Goal: Task Accomplishment & Management: Manage account settings

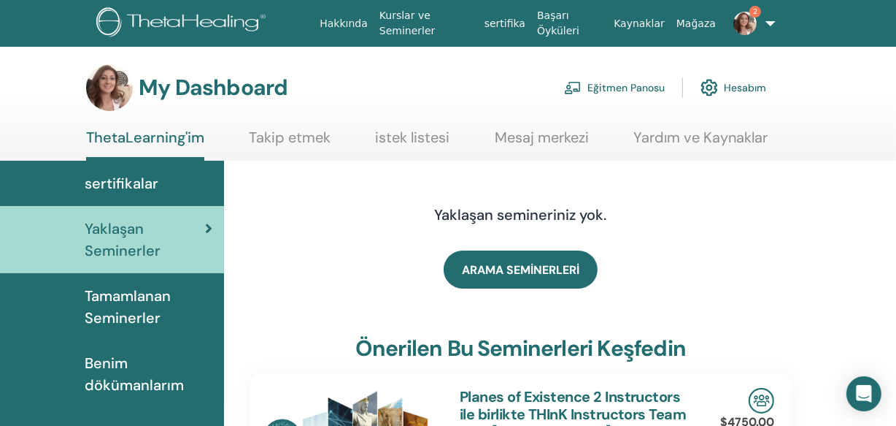
click at [623, 83] on link "Eğitmen Panosu" at bounding box center [614, 88] width 101 height 32
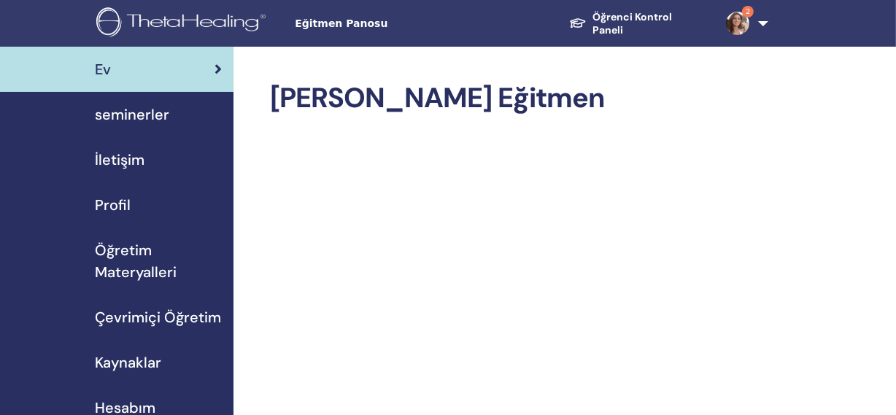
click at [118, 113] on span "seminerler" at bounding box center [132, 115] width 74 height 22
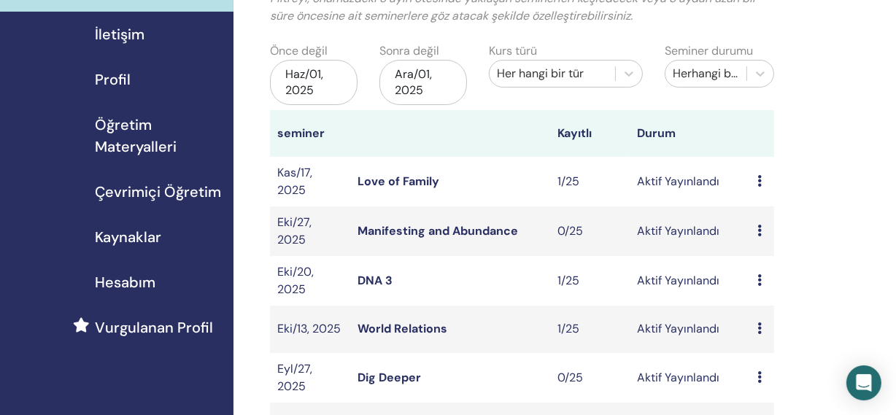
scroll to position [131, 0]
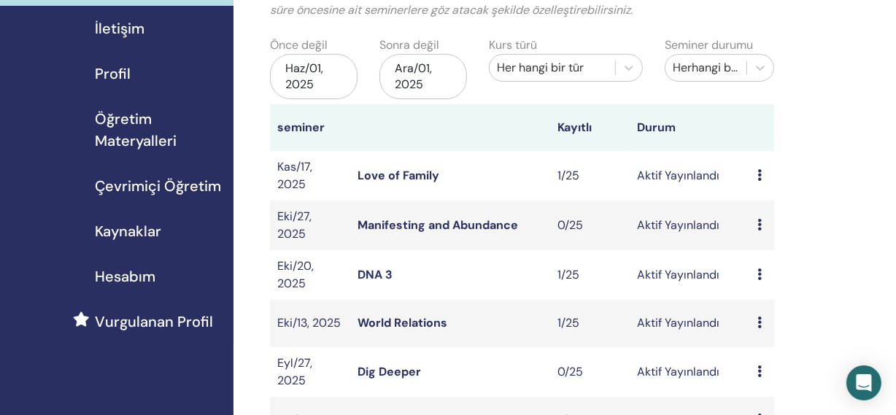
click at [419, 77] on div "Ara/01, 2025" at bounding box center [424, 76] width 88 height 45
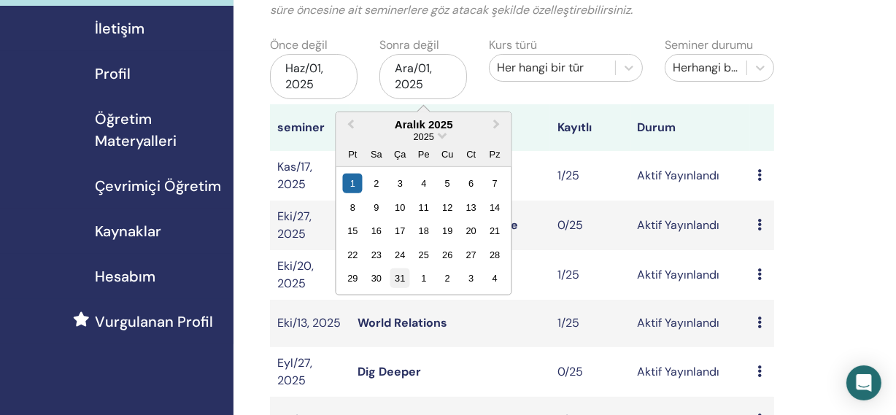
click at [404, 276] on div "31" at bounding box center [401, 279] width 20 height 20
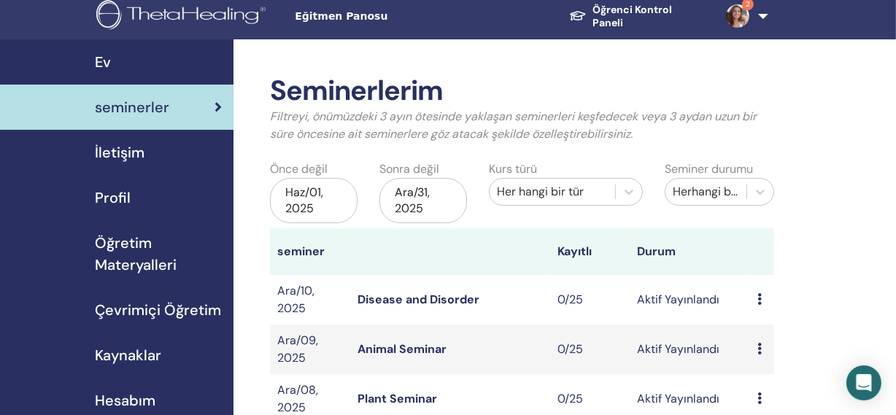
scroll to position [0, 0]
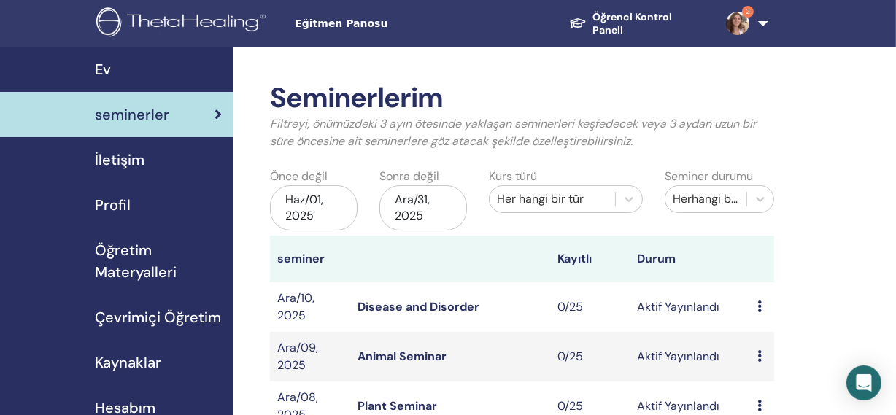
click at [297, 199] on div "Haz/01, 2025" at bounding box center [314, 207] width 88 height 45
click at [499, 107] on h2 "Seminerlerim" at bounding box center [522, 99] width 504 height 34
click at [289, 206] on div "Haz/01, 2025" at bounding box center [314, 207] width 88 height 45
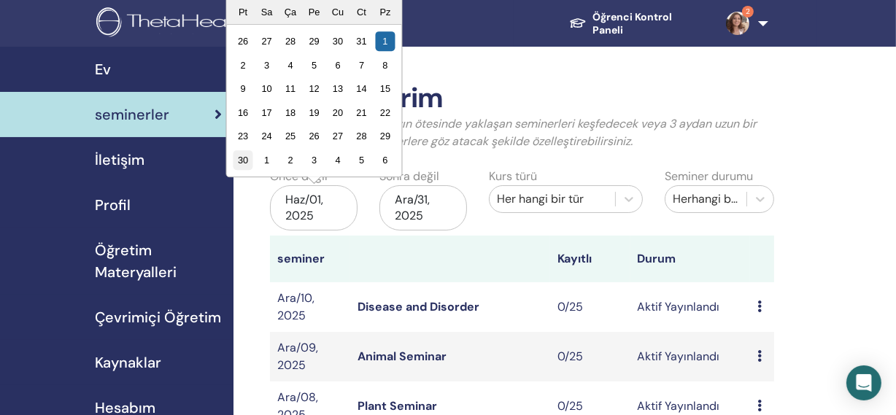
click at [238, 158] on div "30" at bounding box center [244, 160] width 20 height 20
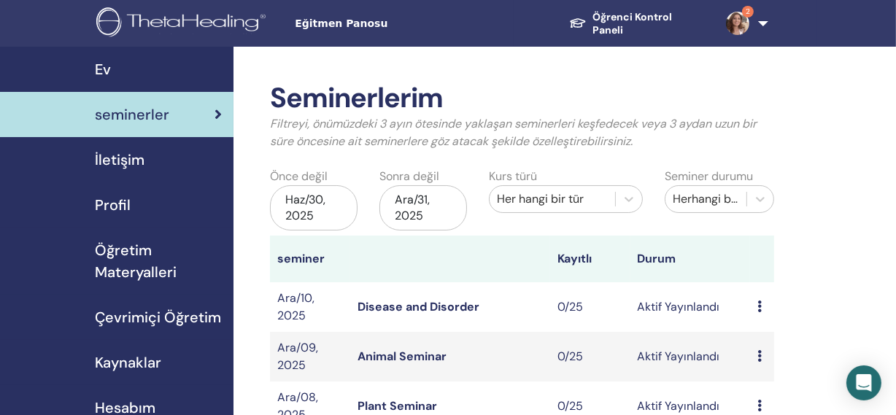
click at [315, 204] on div "Haz/30, 2025" at bounding box center [314, 207] width 88 height 45
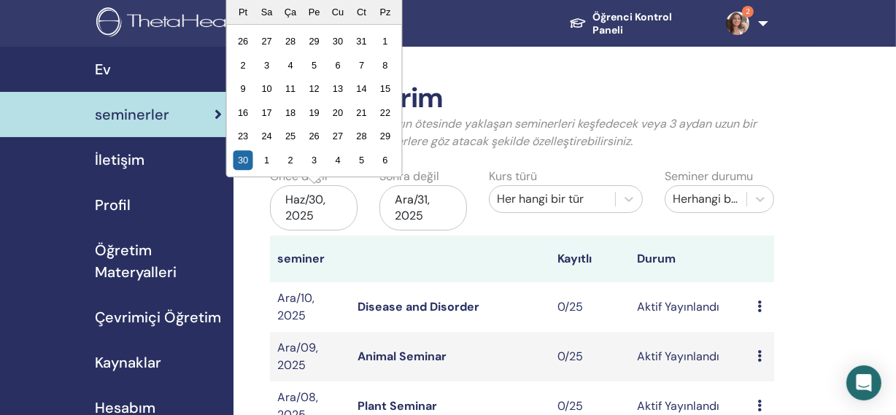
click at [420, 205] on div "Ara/31, 2025" at bounding box center [424, 207] width 88 height 45
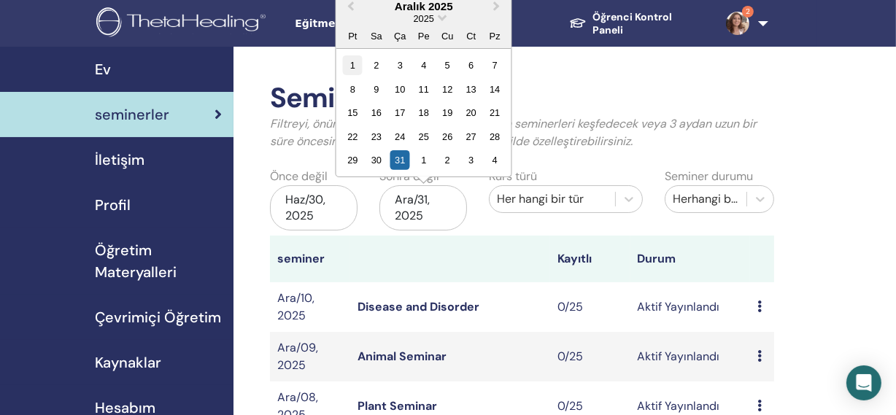
click at [353, 61] on div "1" at bounding box center [353, 65] width 20 height 20
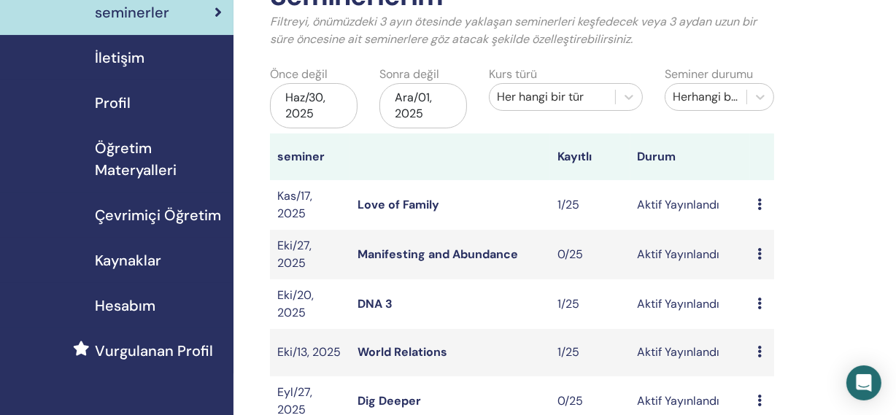
scroll to position [99, 0]
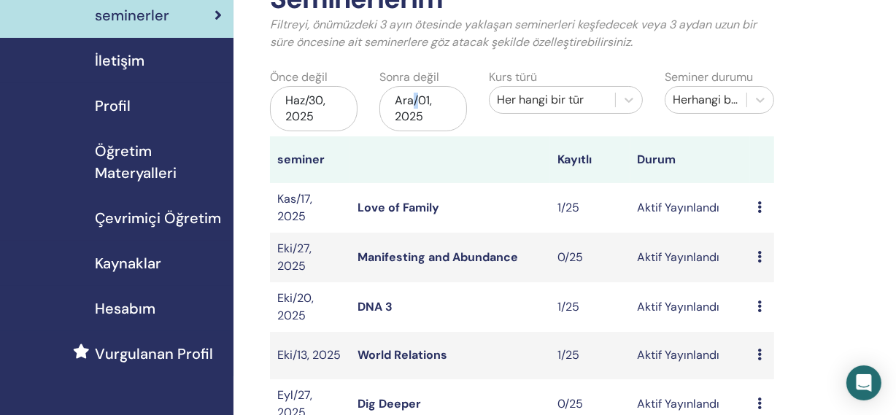
click at [415, 107] on div "Ara/01, 2025" at bounding box center [424, 108] width 88 height 45
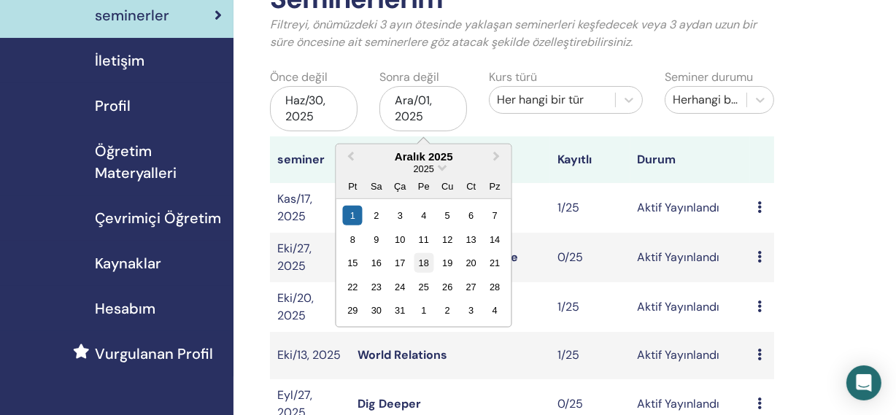
click at [425, 259] on div "18" at bounding box center [424, 263] width 20 height 20
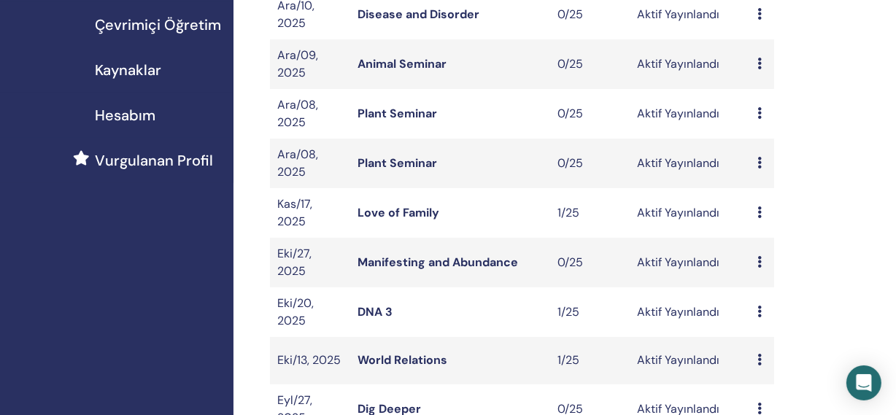
scroll to position [151, 0]
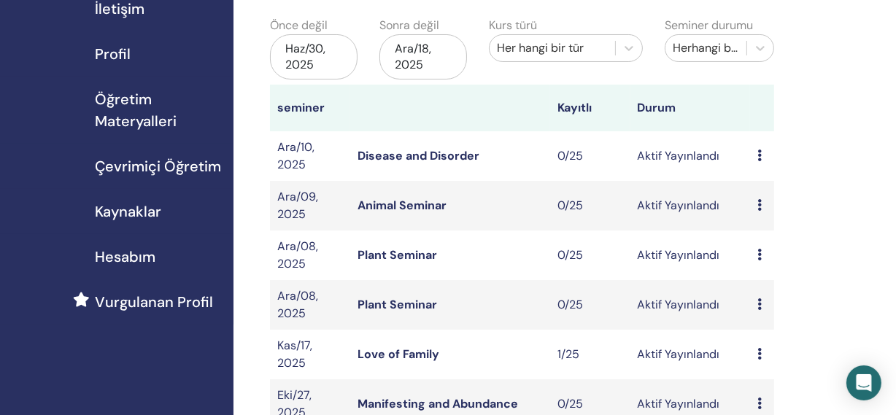
click at [426, 51] on div "Ara/18, 2025" at bounding box center [424, 56] width 88 height 45
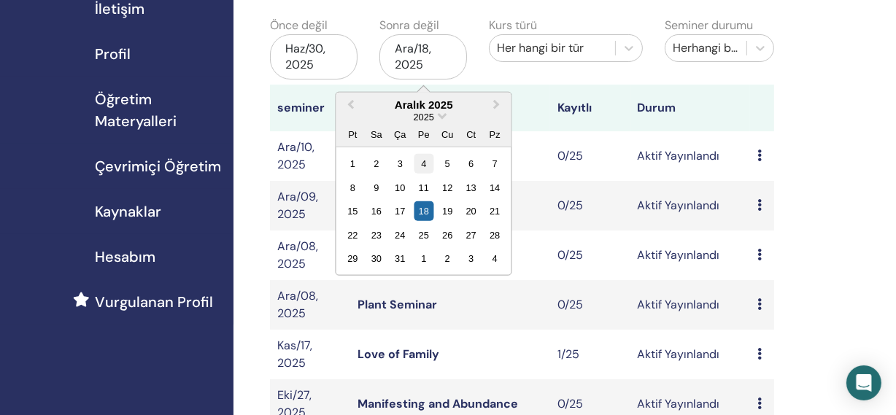
click at [423, 164] on div "4" at bounding box center [424, 164] width 20 height 20
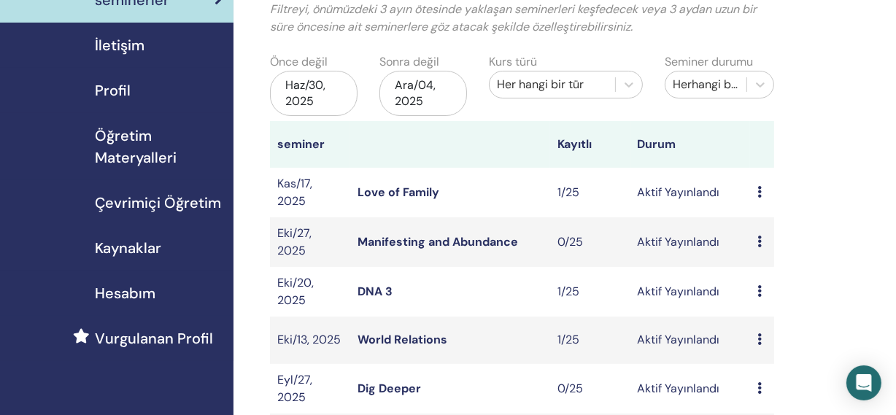
scroll to position [102, 0]
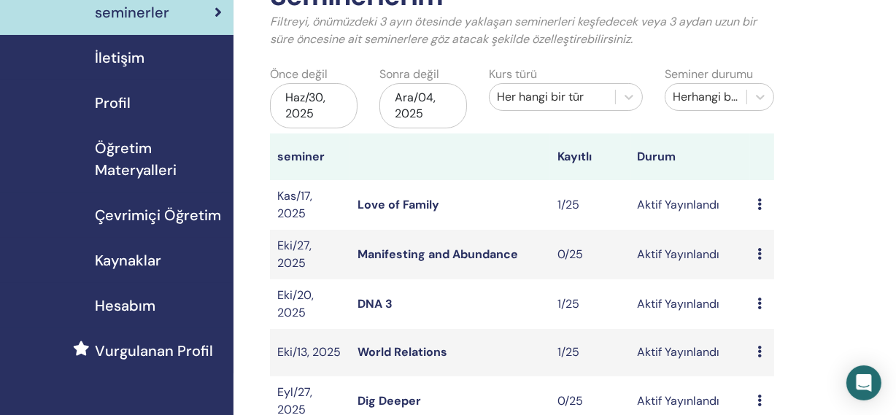
click at [407, 104] on div "Ara/04, 2025" at bounding box center [424, 105] width 88 height 45
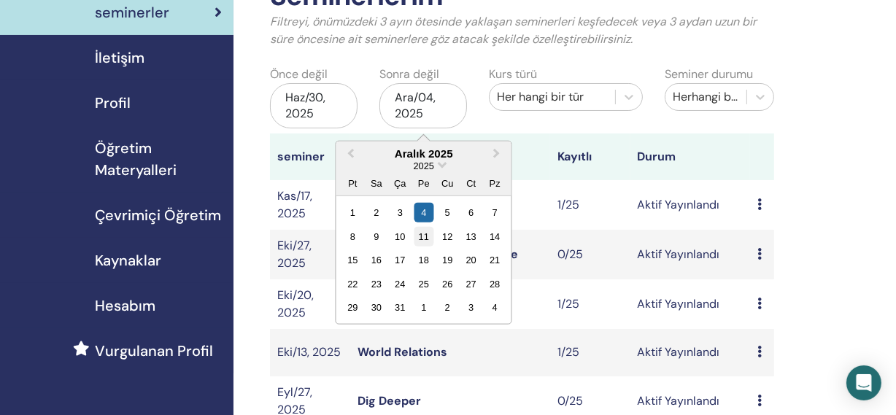
click at [418, 232] on div "11" at bounding box center [424, 236] width 20 height 20
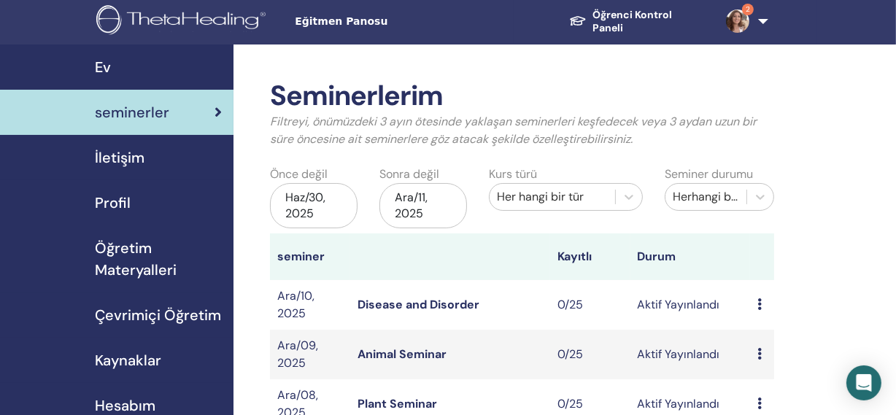
scroll to position [0, 0]
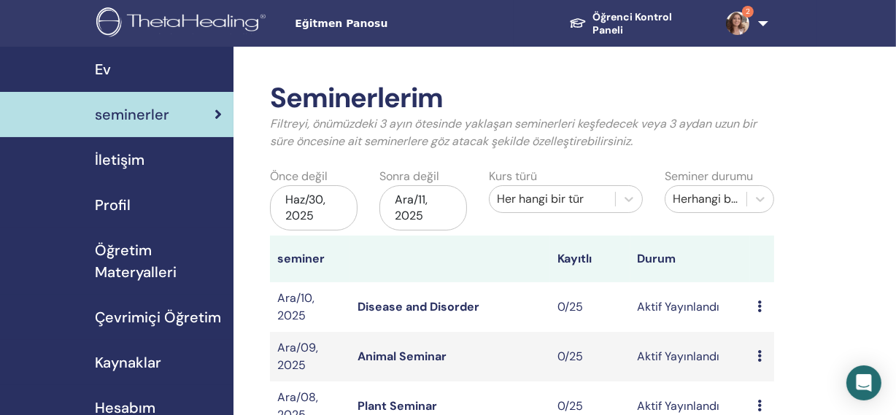
click at [402, 204] on div "Ara/11, 2025" at bounding box center [424, 207] width 88 height 45
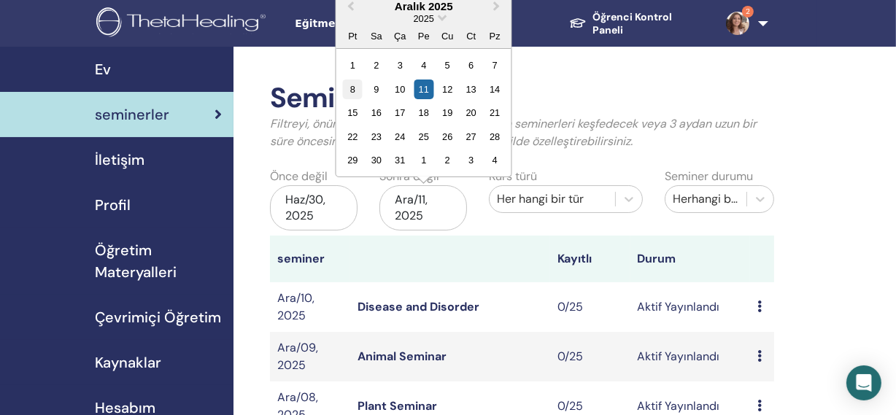
click at [354, 92] on div "8" at bounding box center [353, 90] width 20 height 20
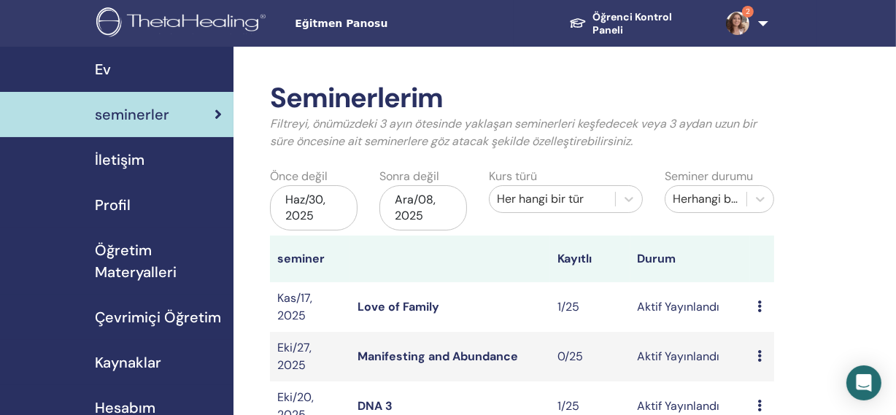
click at [388, 212] on div "Ara/08, 2025" at bounding box center [424, 207] width 88 height 45
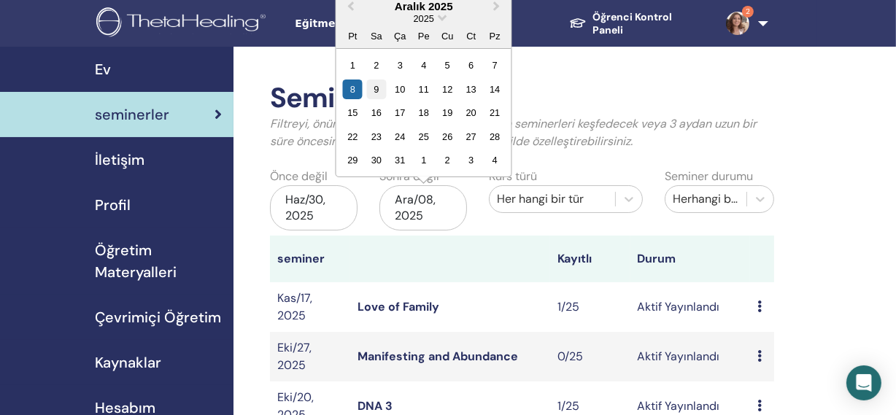
click at [374, 91] on div "9" at bounding box center [376, 90] width 20 height 20
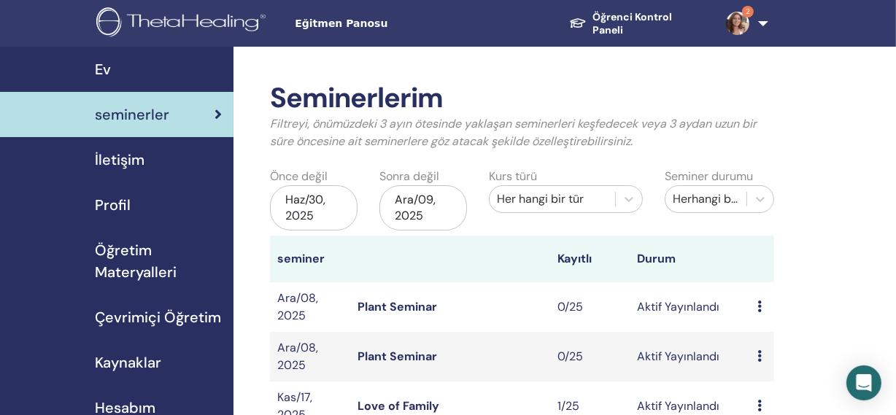
click at [765, 19] on link "2" at bounding box center [744, 23] width 59 height 47
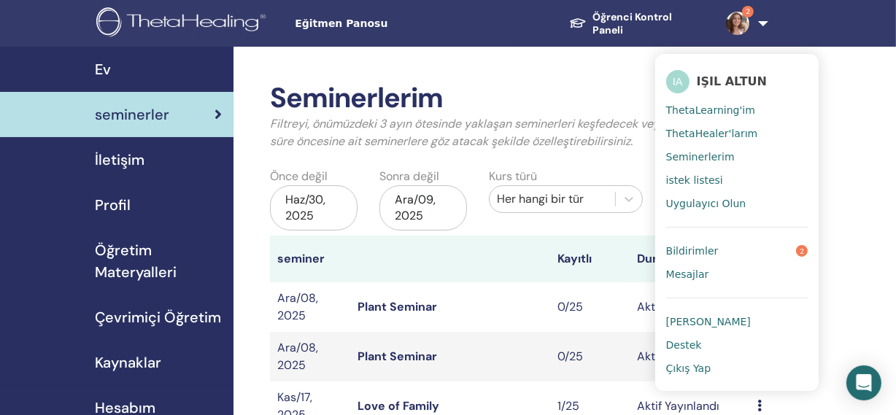
click at [707, 245] on span "Bildirimler" at bounding box center [692, 251] width 53 height 13
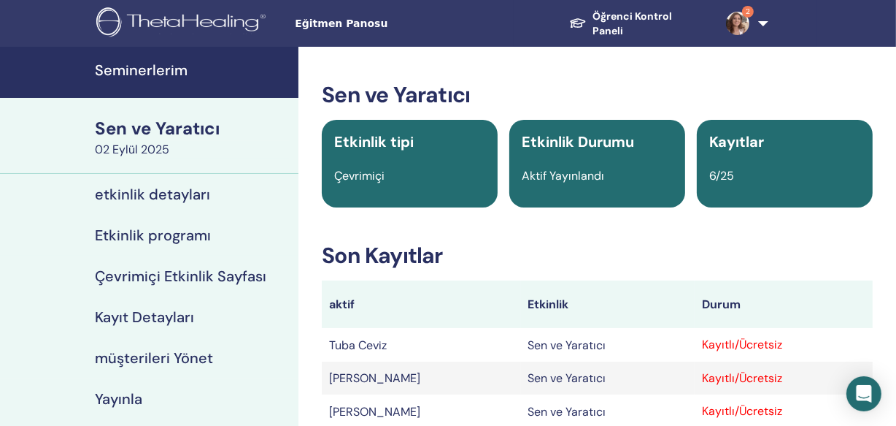
click at [157, 350] on font "müşterileri Yönet" at bounding box center [154, 357] width 118 height 19
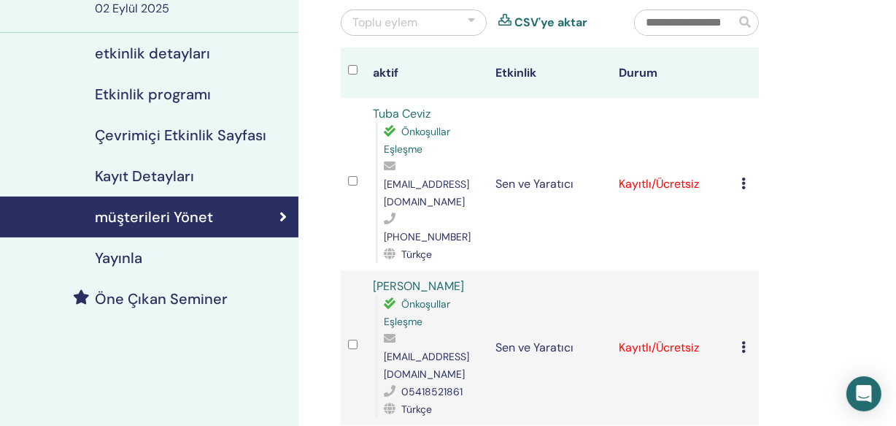
scroll to position [239, 0]
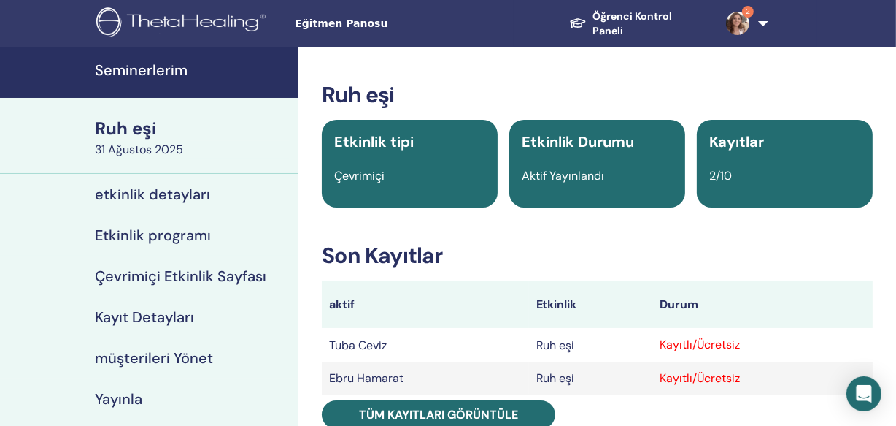
click at [163, 353] on font "müşterileri Yönet" at bounding box center [154, 357] width 118 height 19
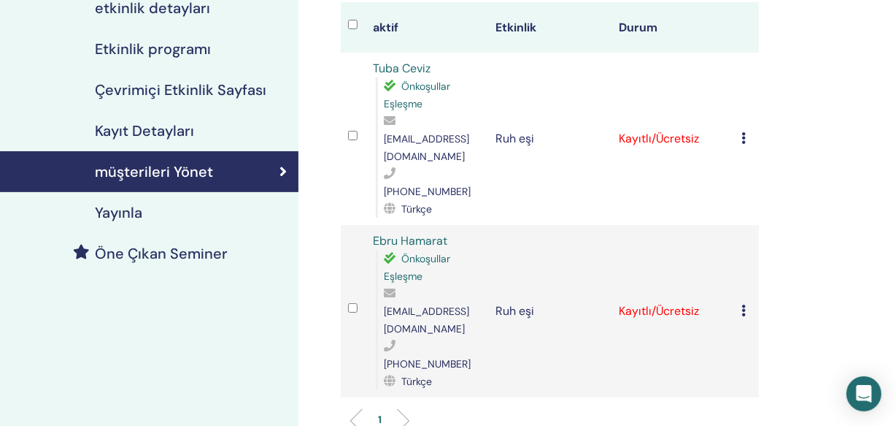
scroll to position [211, 0]
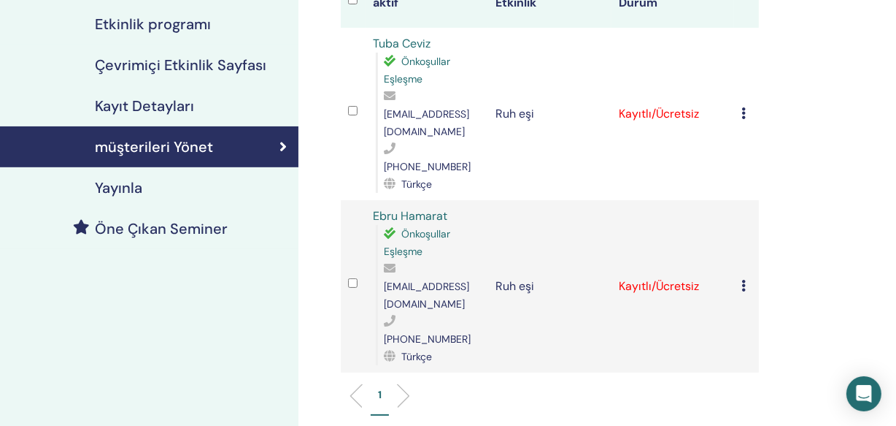
click at [743, 107] on icon at bounding box center [744, 113] width 4 height 12
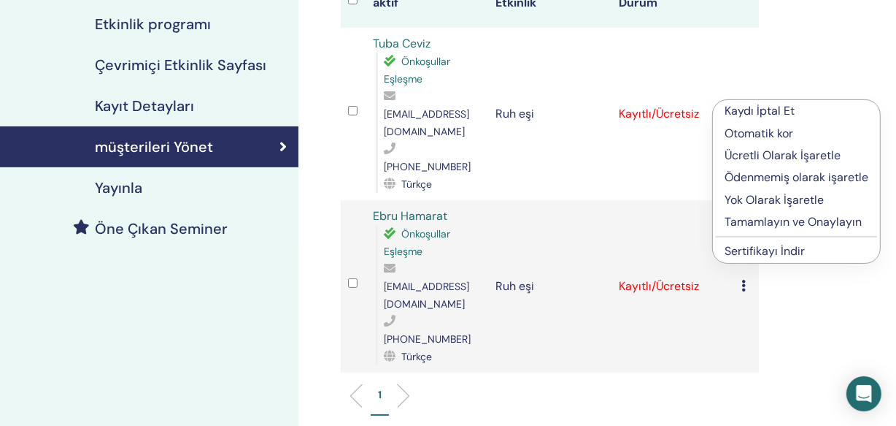
click at [759, 150] on font "Ücretli Olarak İşaretle" at bounding box center [783, 154] width 116 height 15
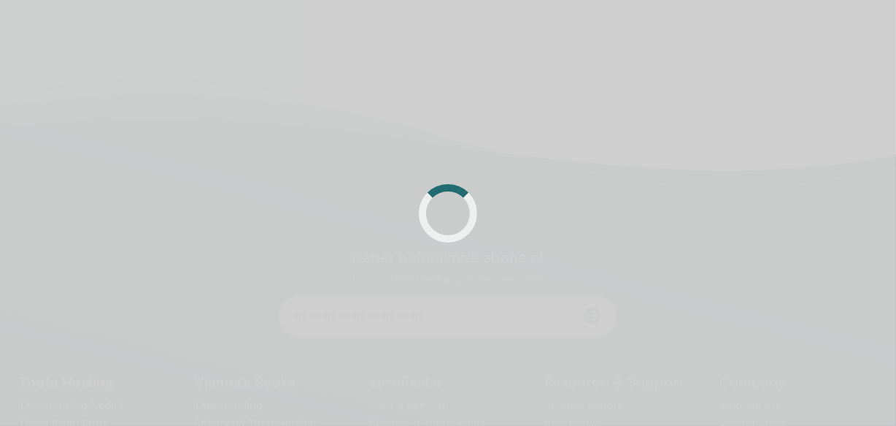
scroll to position [211, 0]
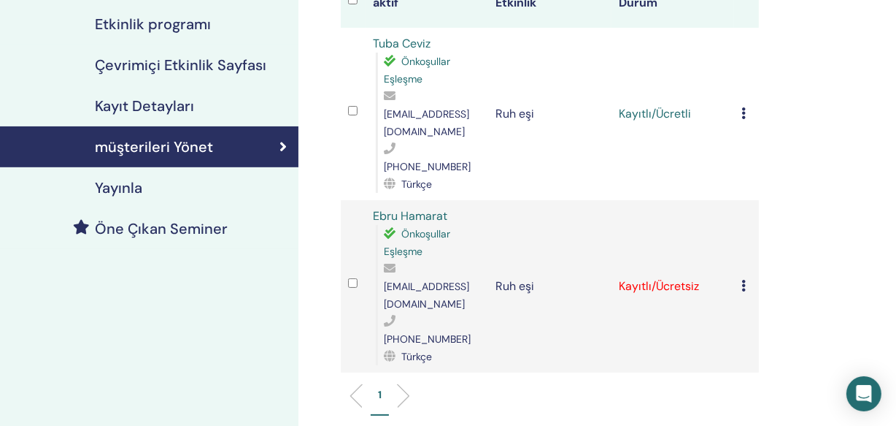
click at [745, 280] on icon at bounding box center [744, 286] width 4 height 12
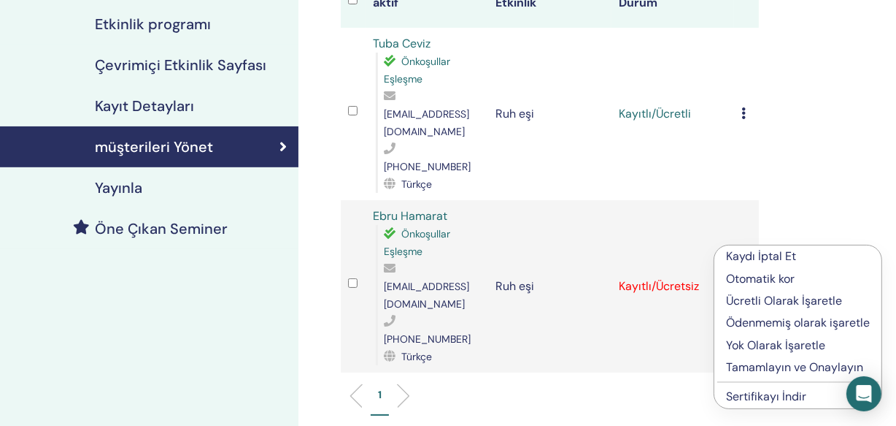
click at [745, 301] on font "Ücretli Olarak İşaretle" at bounding box center [784, 300] width 116 height 15
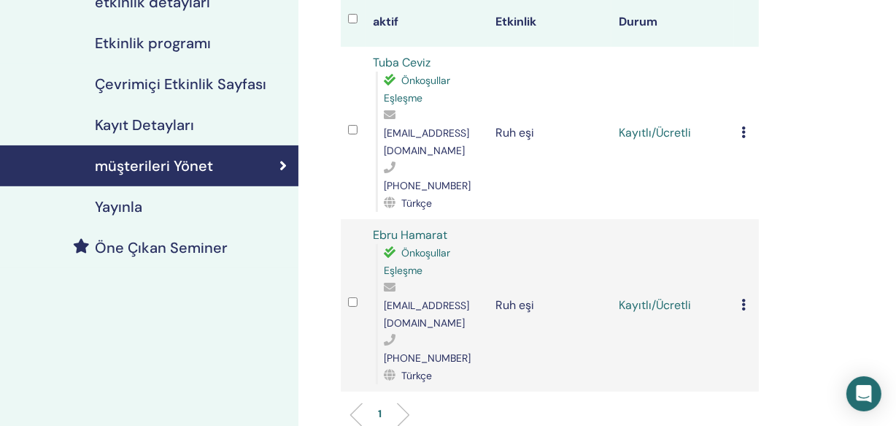
scroll to position [194, 0]
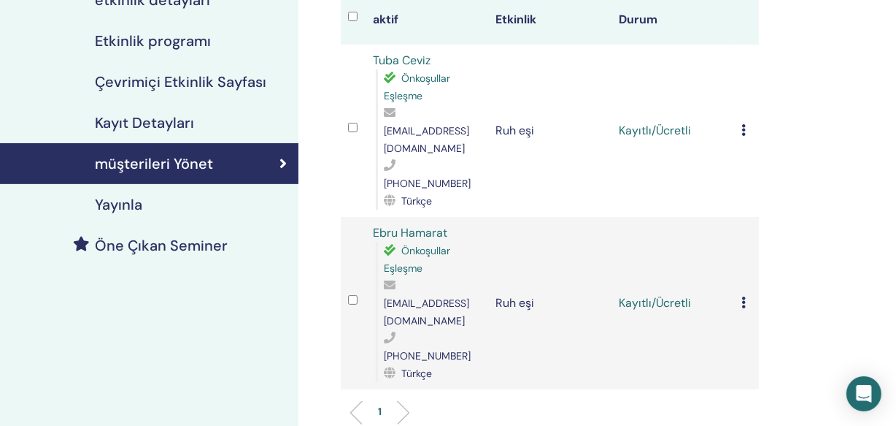
click at [743, 124] on icon at bounding box center [744, 130] width 4 height 12
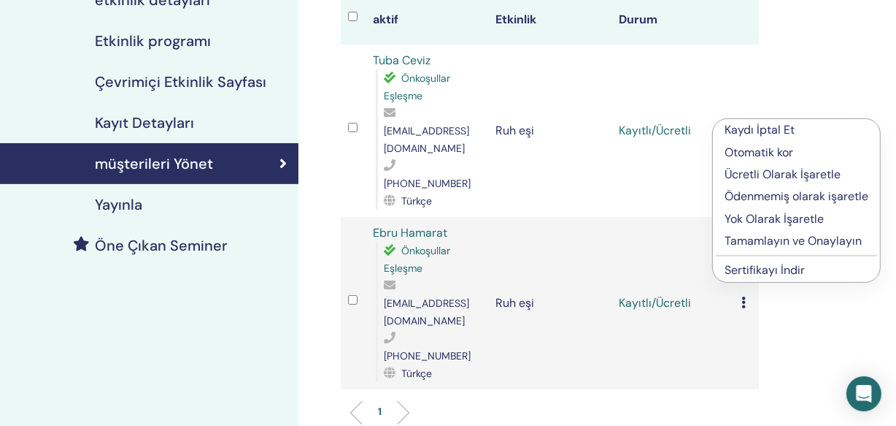
click at [741, 234] on font "Tamamlayın ve Onaylayın" at bounding box center [793, 240] width 137 height 15
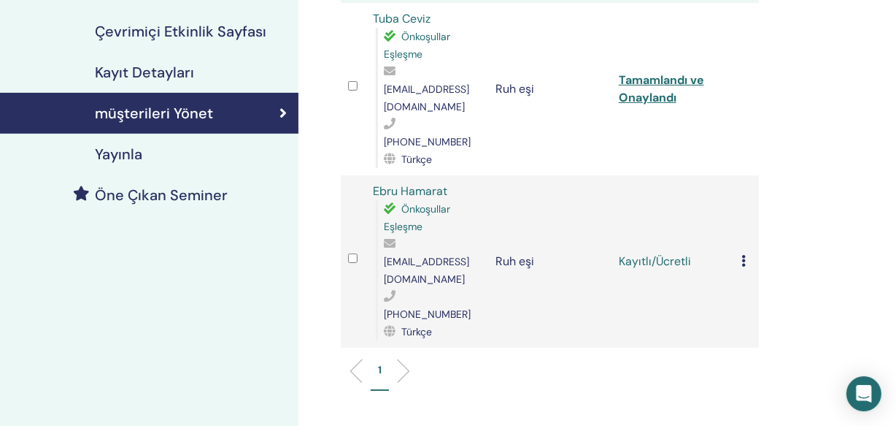
scroll to position [252, 0]
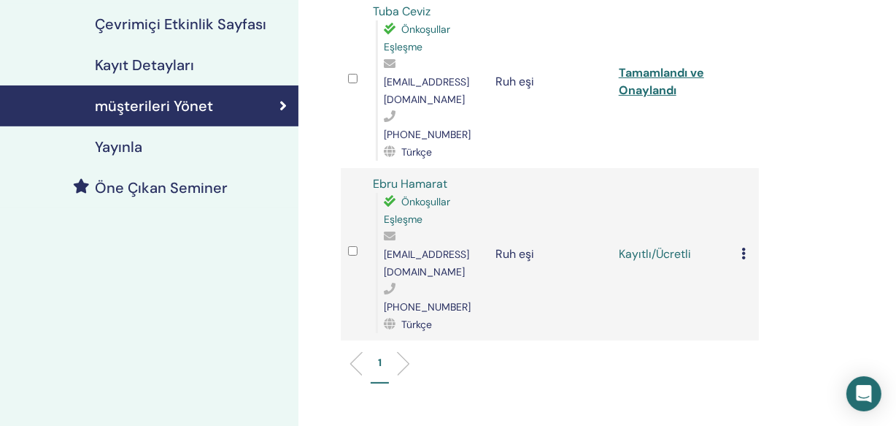
click at [745, 247] on icon at bounding box center [744, 253] width 4 height 12
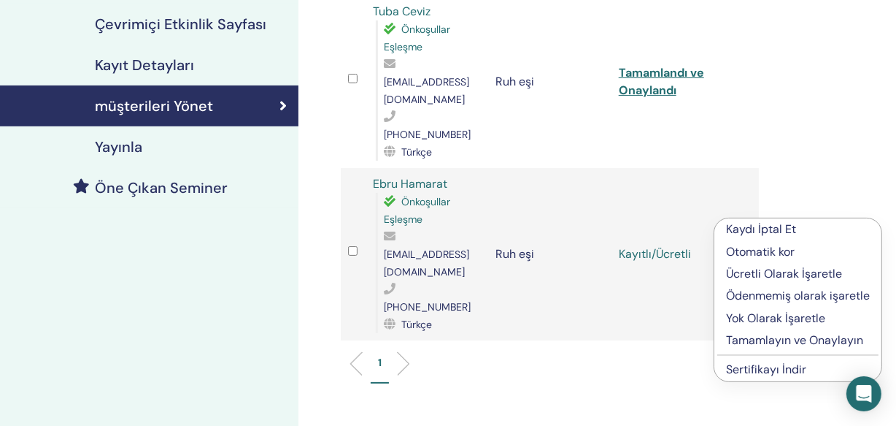
click at [740, 336] on font "Tamamlayın ve Onaylayın" at bounding box center [794, 339] width 137 height 15
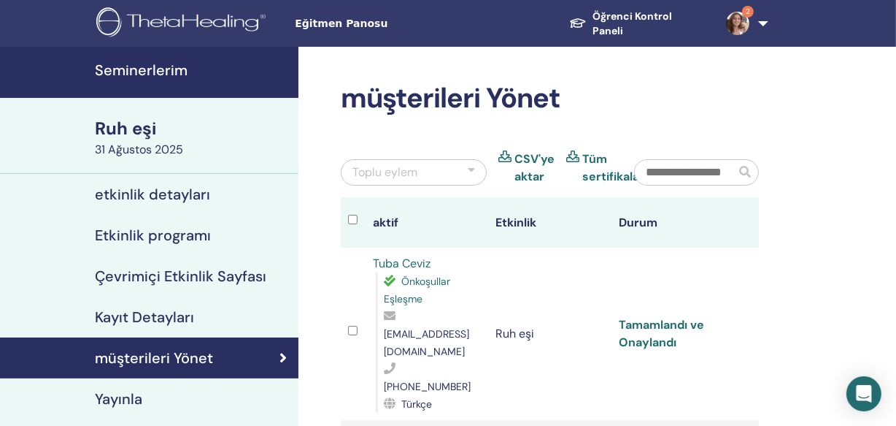
click at [658, 317] on font "Tamamlandı ve Onaylandı" at bounding box center [661, 333] width 85 height 33
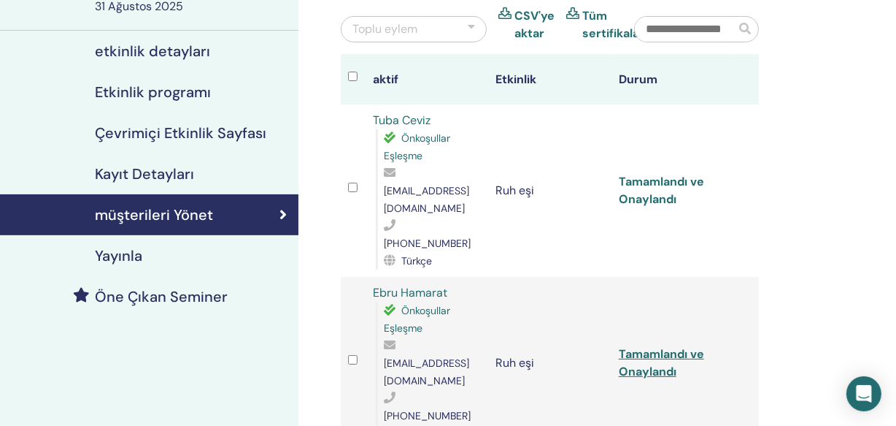
scroll to position [188, 0]
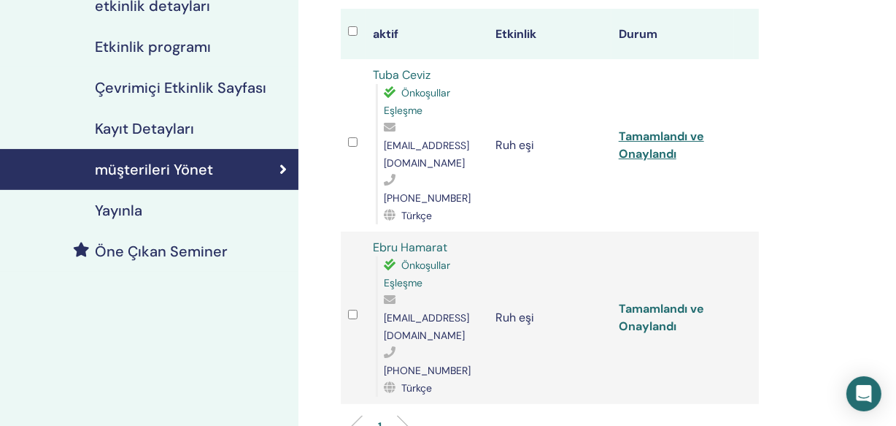
click at [627, 301] on font "Tamamlandı ve Onaylandı" at bounding box center [661, 317] width 85 height 33
click at [656, 130] on font "Tamamlandı ve Onaylandı" at bounding box center [661, 144] width 85 height 33
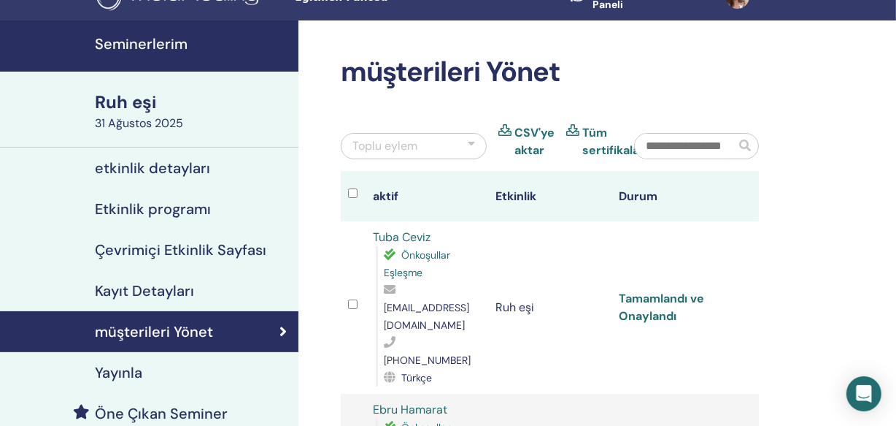
scroll to position [24, 0]
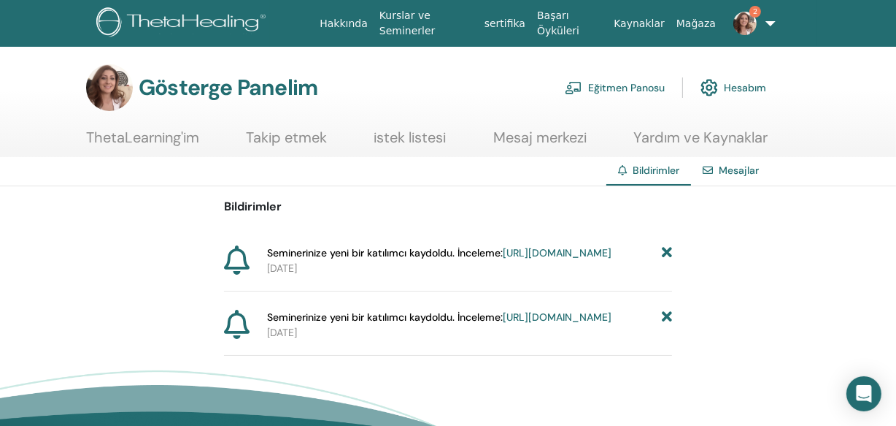
click at [671, 249] on icon at bounding box center [667, 252] width 10 height 15
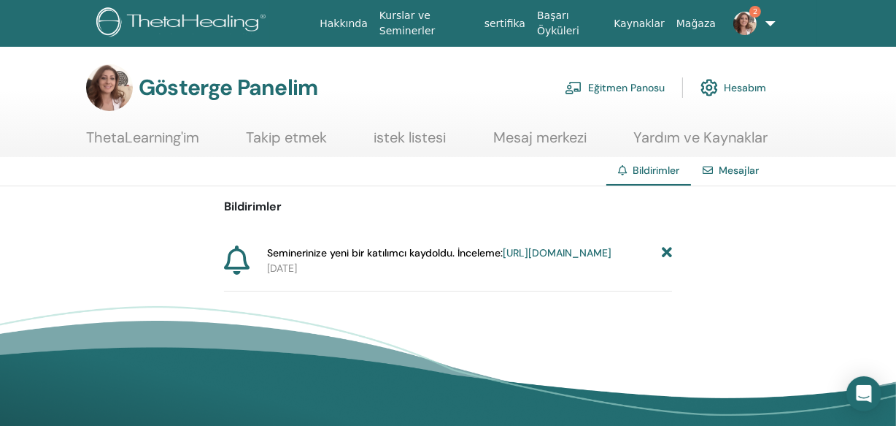
click at [671, 249] on icon at bounding box center [667, 252] width 10 height 15
